Goal: Task Accomplishment & Management: Manage account settings

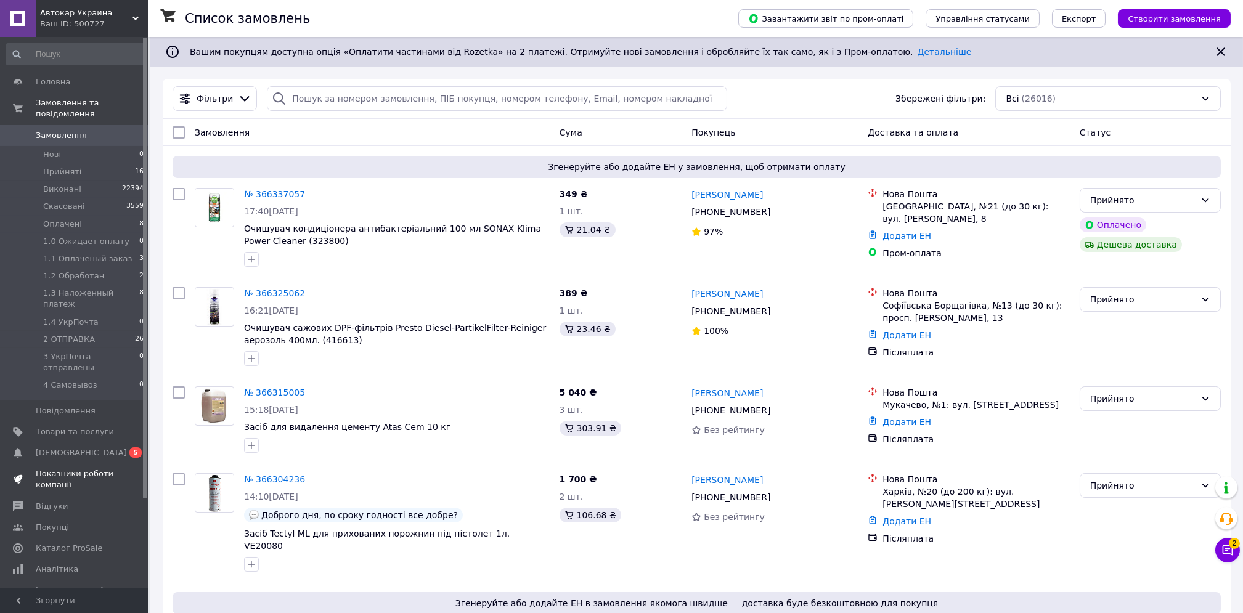
click at [67, 463] on link "Показники роботи компанії" at bounding box center [75, 479] width 151 height 32
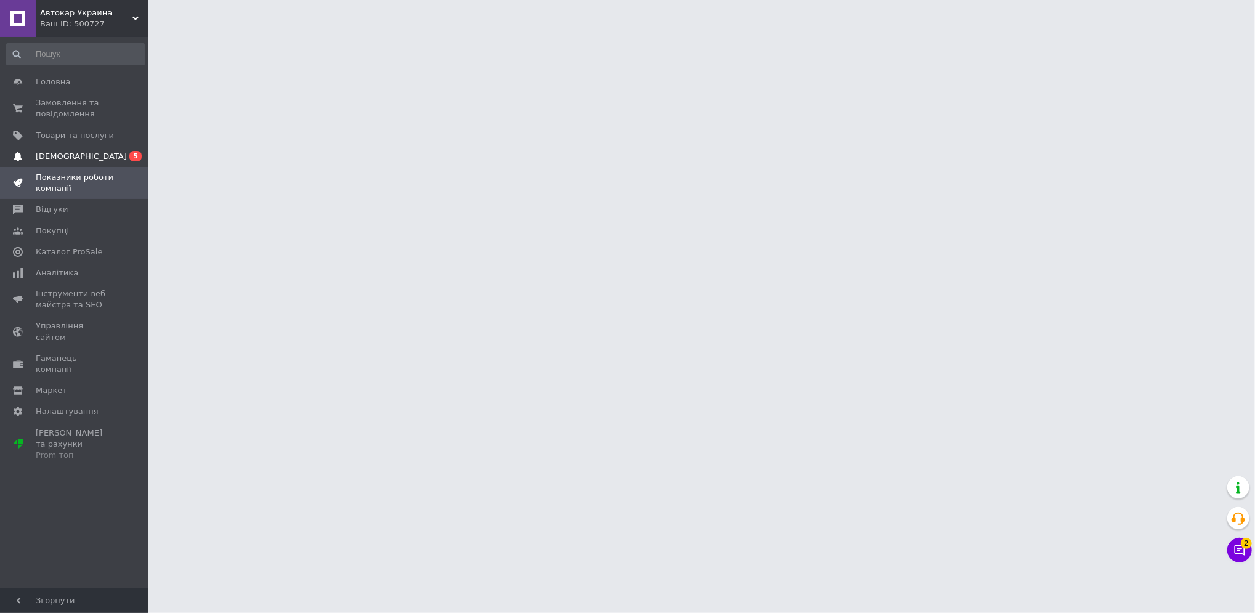
click at [78, 151] on span "[DEMOGRAPHIC_DATA]" at bounding box center [81, 156] width 91 height 11
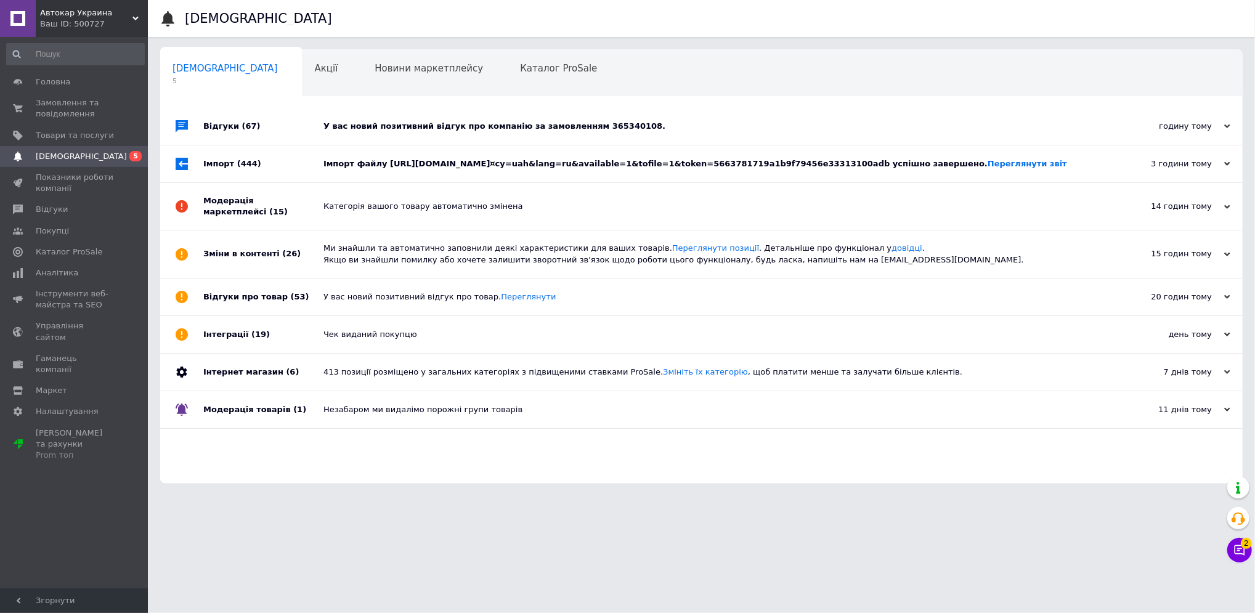
click at [1116, 163] on div "3 години тому" at bounding box center [1168, 163] width 123 height 11
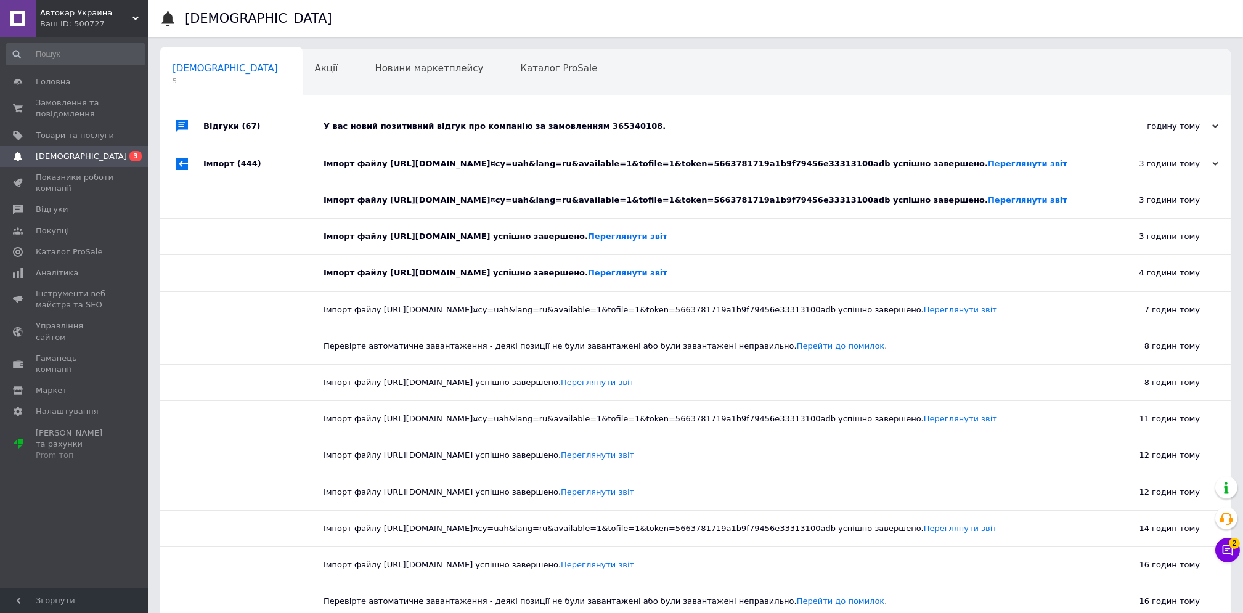
click at [700, 115] on div "У вас новий позитивний відгук про компанію за замовленням 365340108." at bounding box center [710, 126] width 772 height 37
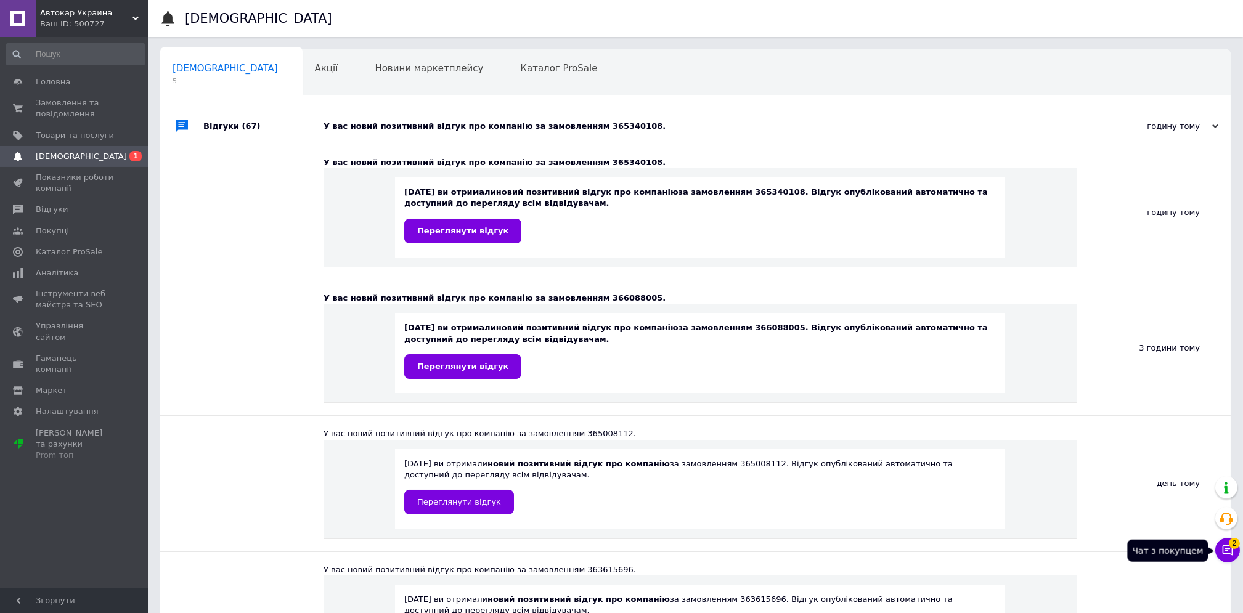
click at [1236, 553] on button "Чат з покупцем 2" at bounding box center [1227, 550] width 25 height 25
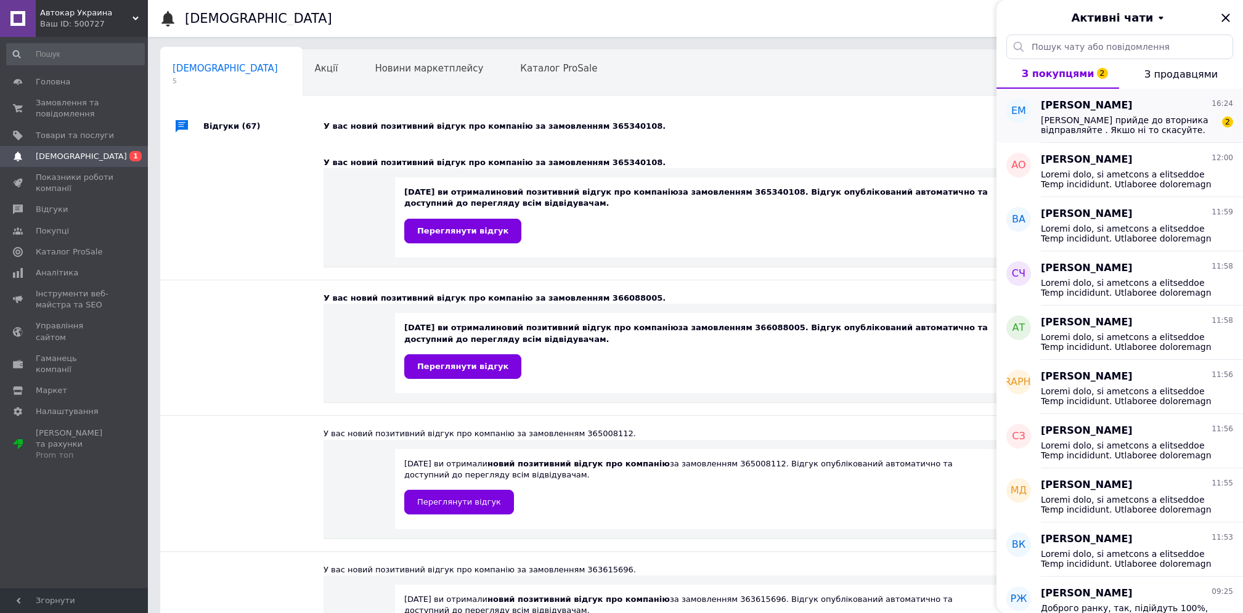
click at [1167, 129] on span "[PERSON_NAME] прийде до вторника відправляйте . Якшо ні то скасуйте." at bounding box center [1128, 125] width 175 height 20
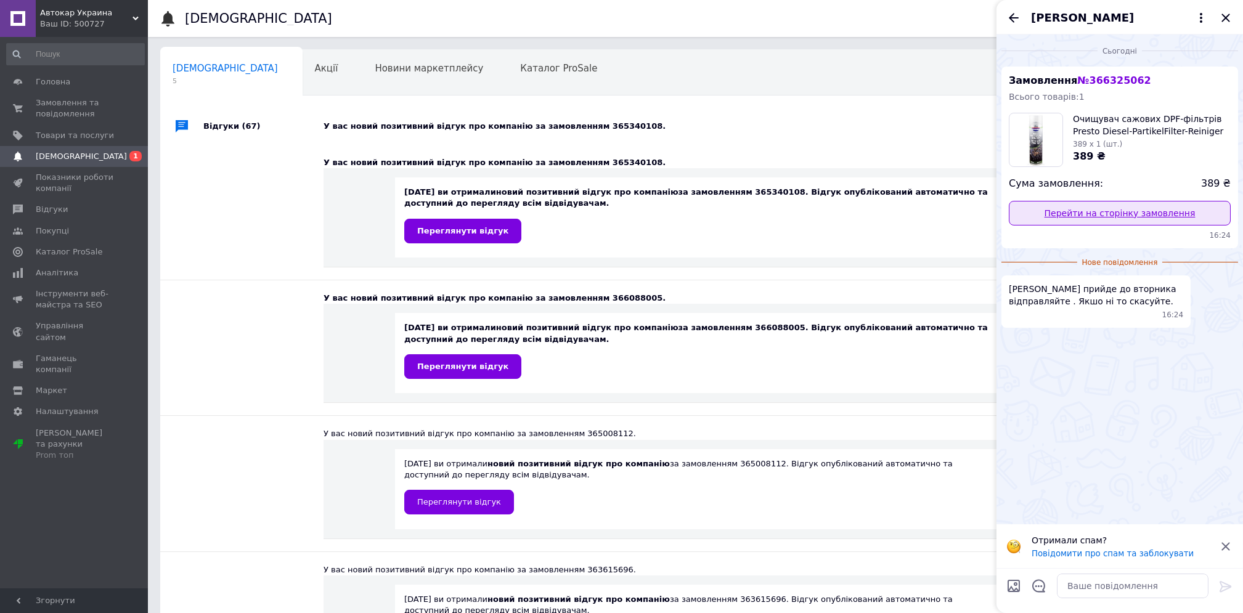
click at [1079, 217] on link "Перейти на сторінку замовлення" at bounding box center [1120, 213] width 222 height 25
click at [1233, 17] on div "[PERSON_NAME]" at bounding box center [1120, 17] width 247 height 35
click at [1224, 18] on icon "Закрити" at bounding box center [1225, 18] width 8 height 8
